Goal: Task Accomplishment & Management: Manage account settings

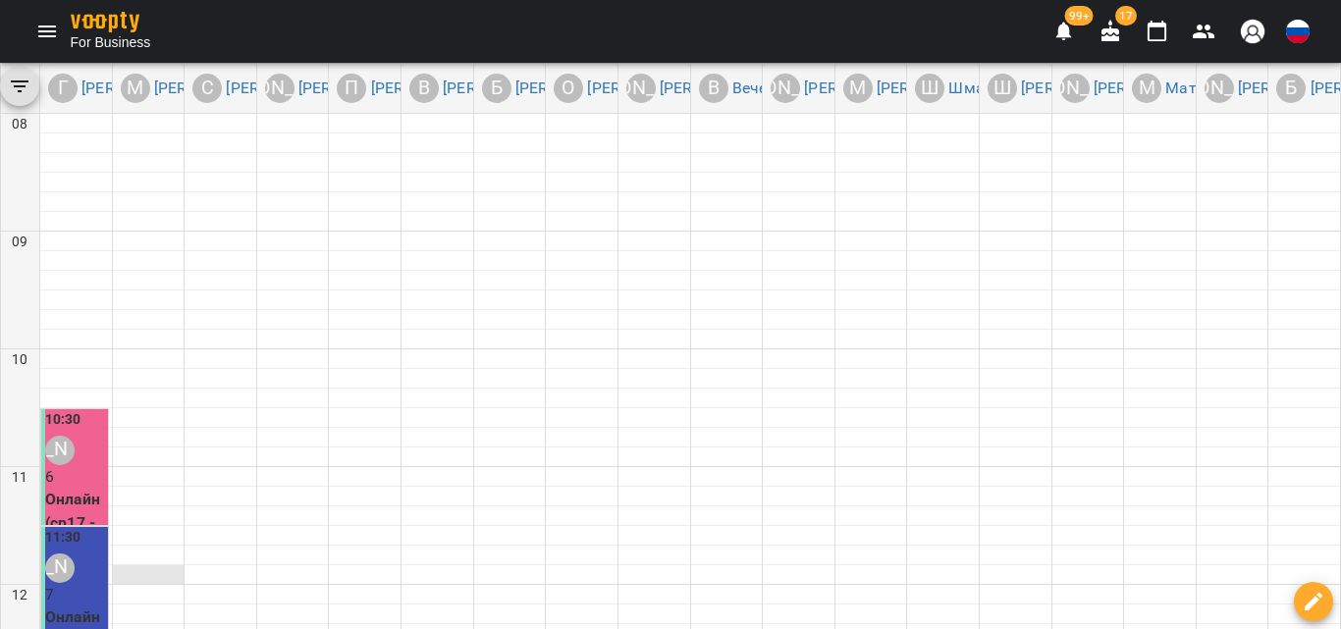
scroll to position [393, 0]
click at [59, 23] on button "Menu" at bounding box center [47, 31] width 47 height 47
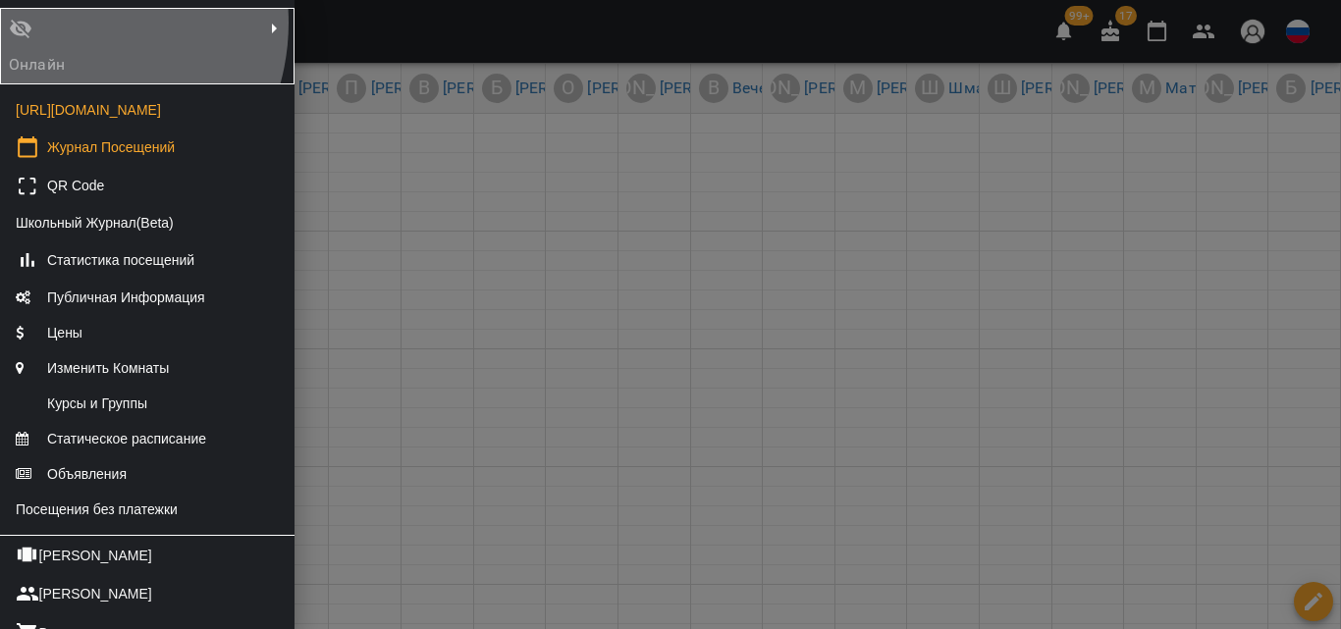
click at [59, 23] on div "Онлайн" at bounding box center [52, 46] width 94 height 67
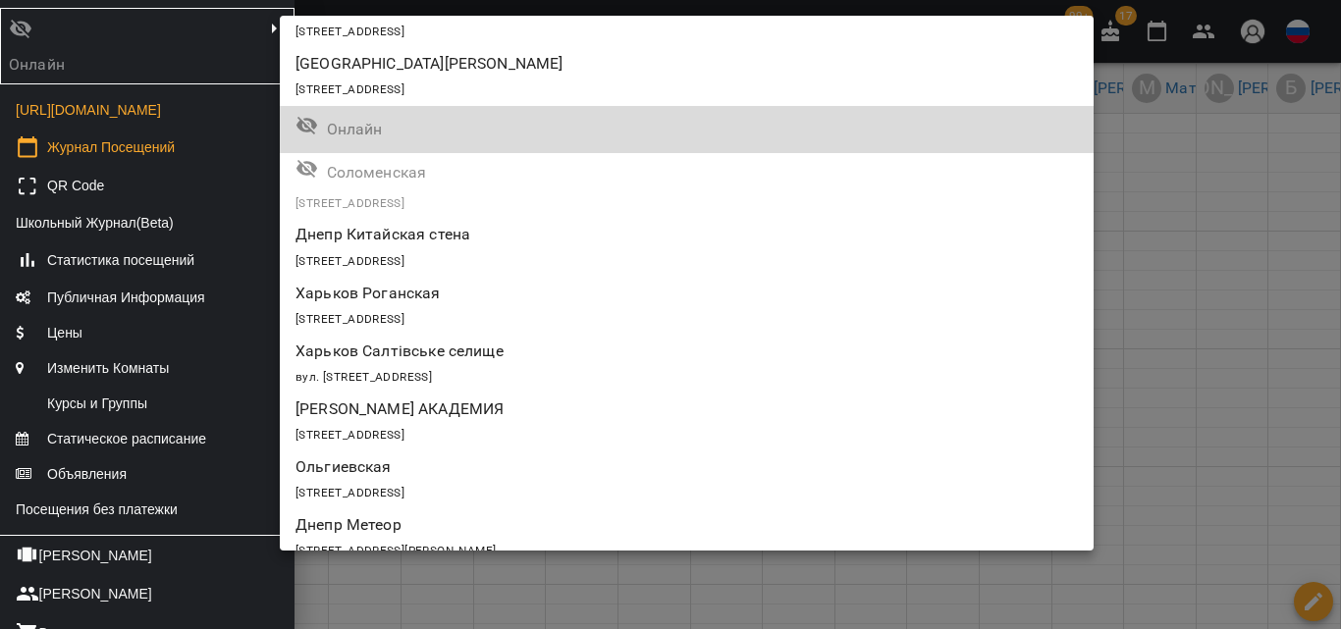
scroll to position [2241, 0]
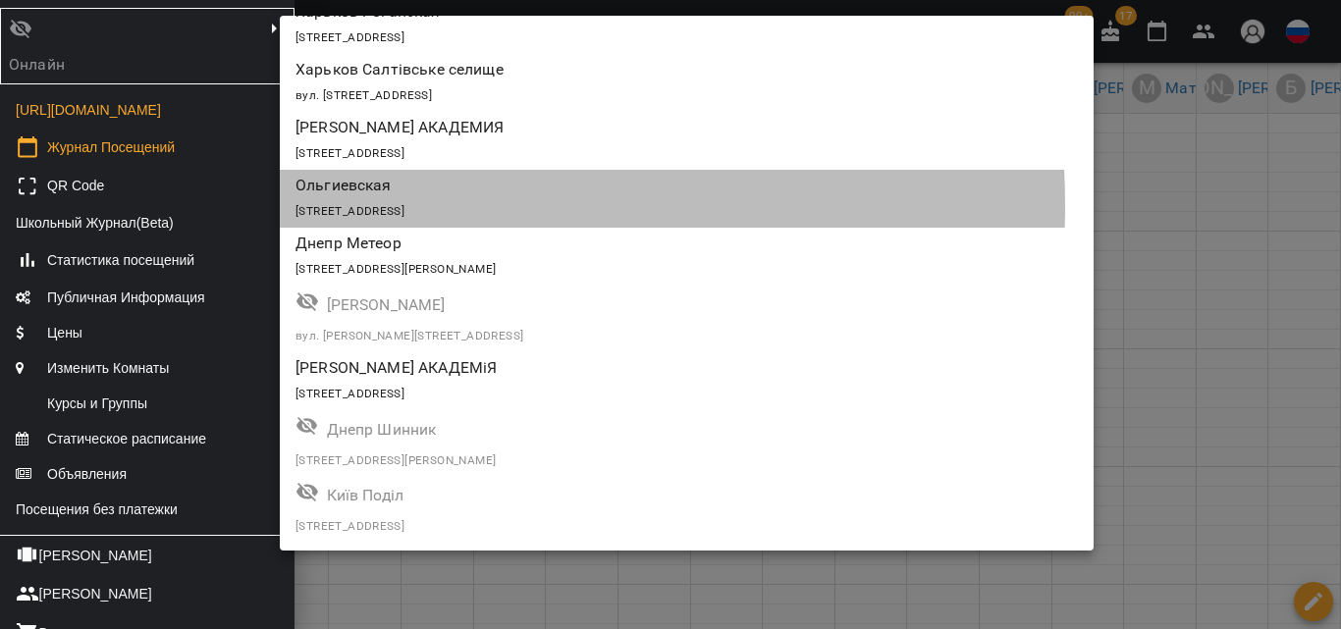
click at [367, 205] on span "[STREET_ADDRESS]" at bounding box center [349, 211] width 109 height 14
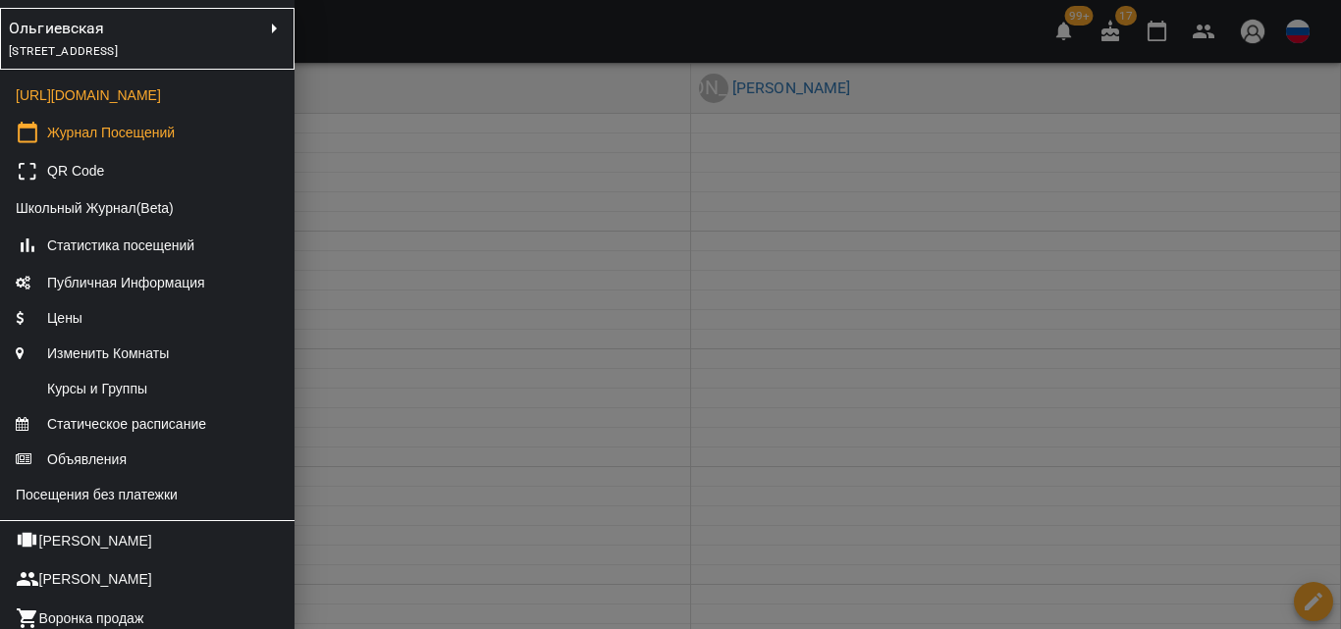
click at [578, 385] on div at bounding box center [670, 314] width 1341 height 629
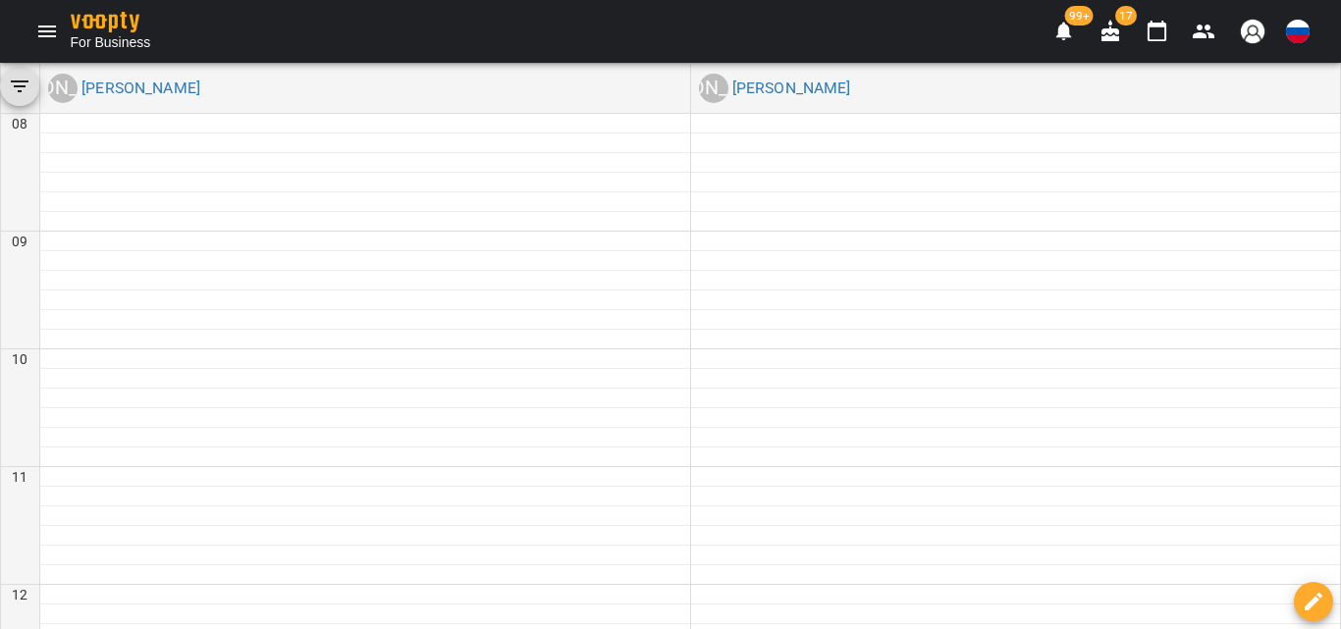
drag, startPoint x: 809, startPoint y: 563, endPoint x: 834, endPoint y: 336, distance: 229.2
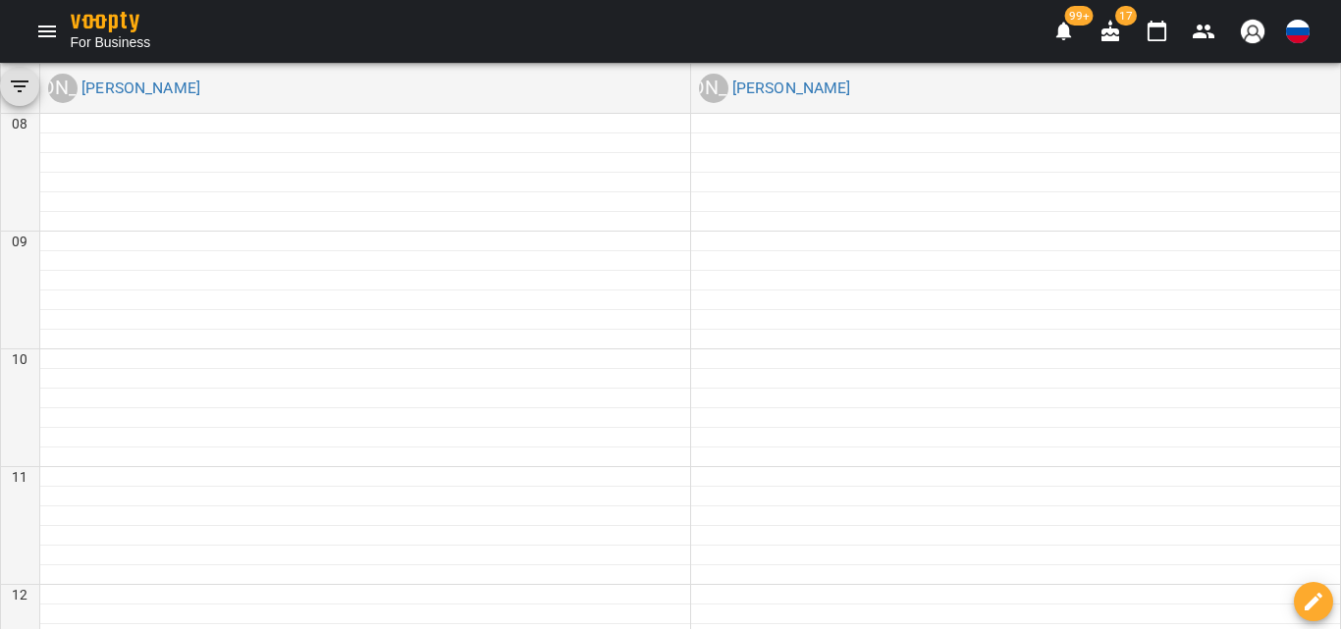
click at [53, 37] on icon "Menu" at bounding box center [47, 32] width 24 height 24
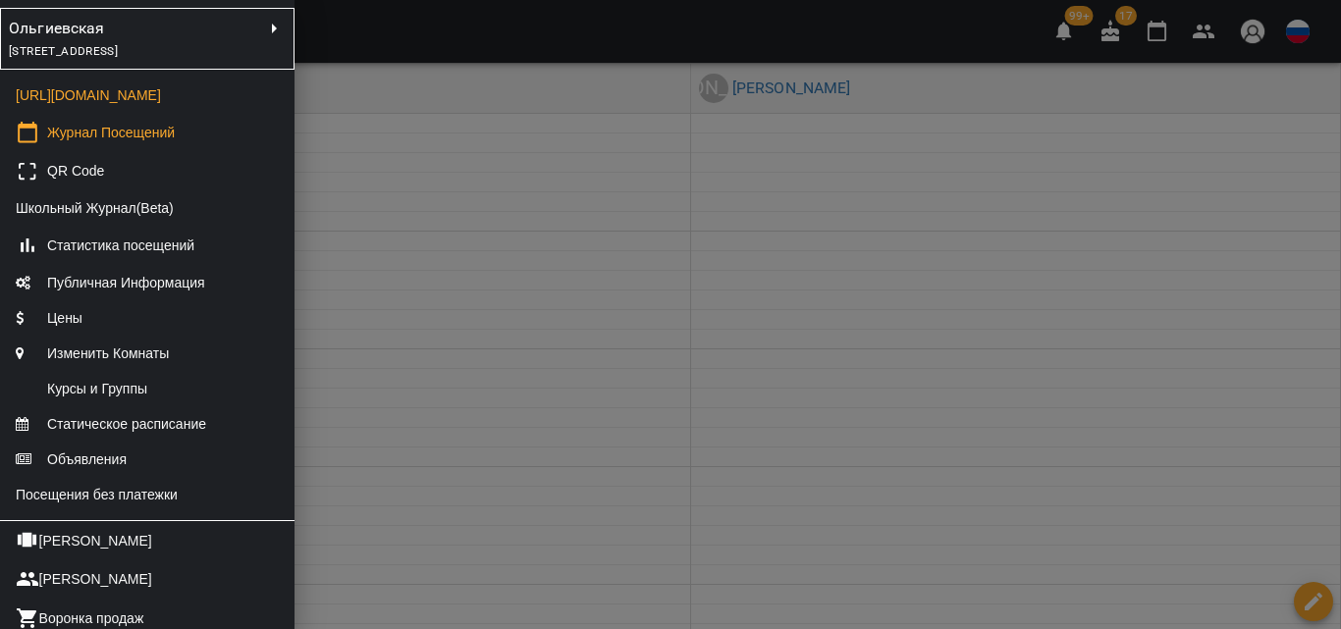
click at [657, 222] on div at bounding box center [670, 314] width 1341 height 629
